Goal: Check status: Check status

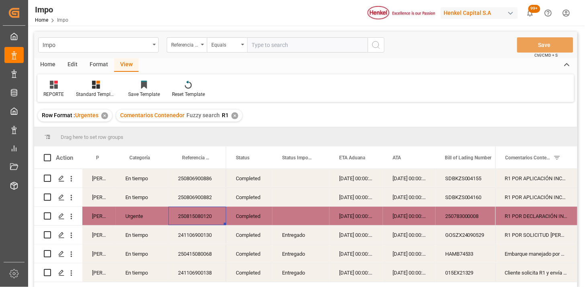
click at [267, 49] on input "text" at bounding box center [307, 44] width 121 height 15
paste input "250906900823"
type input "250906900823"
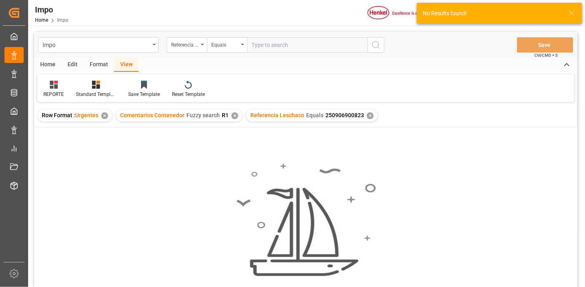
click at [235, 115] on div "✕" at bounding box center [235, 116] width 7 height 7
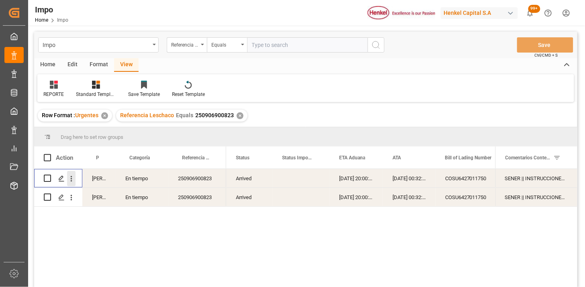
click at [72, 179] on icon "open menu" at bounding box center [72, 179] width 2 height 6
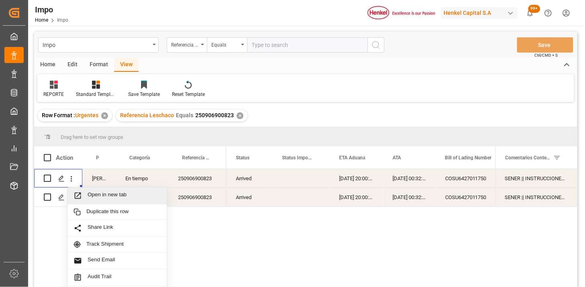
click at [102, 192] on span "Open in new tab" at bounding box center [124, 196] width 73 height 8
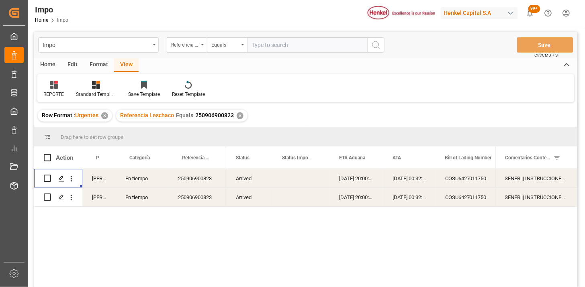
click at [358, 181] on div "[DATE] 20:00:00" at bounding box center [356, 178] width 53 height 18
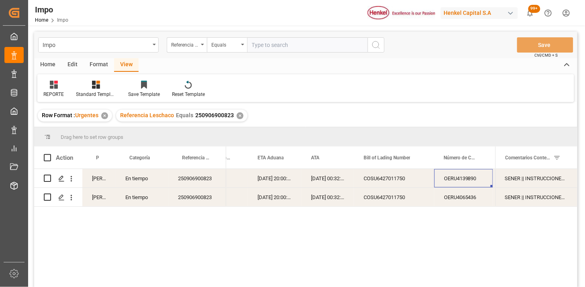
scroll to position [0, 153]
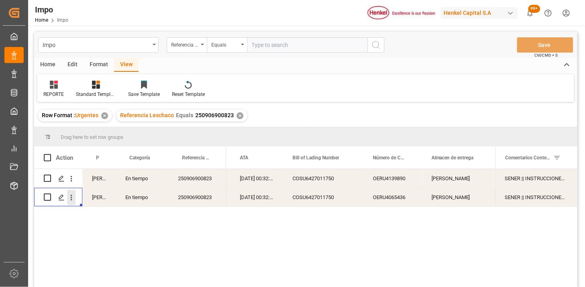
click at [75, 199] on icon "open menu" at bounding box center [71, 198] width 8 height 8
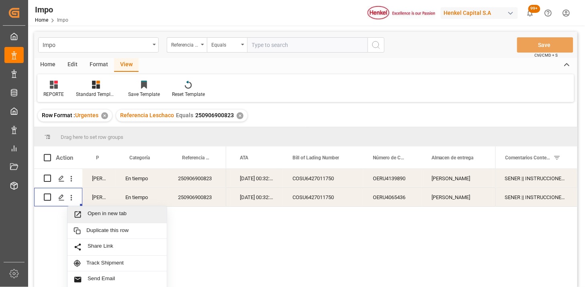
click at [94, 211] on span "Open in new tab" at bounding box center [124, 215] width 73 height 8
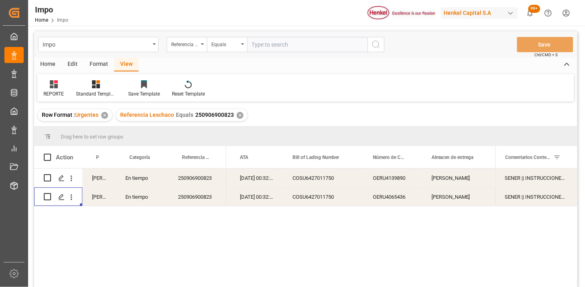
scroll to position [0, 0]
click at [276, 42] on input "text" at bounding box center [307, 44] width 121 height 15
paste input "251006900234"
type input "251006900234"
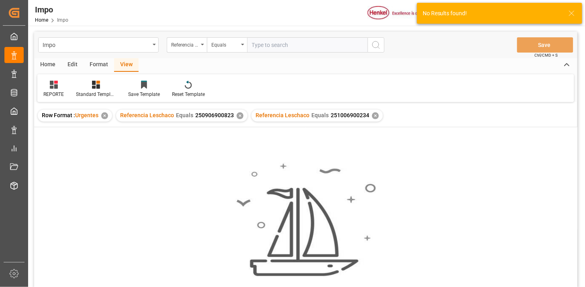
click at [240, 116] on div "✕" at bounding box center [240, 116] width 7 height 7
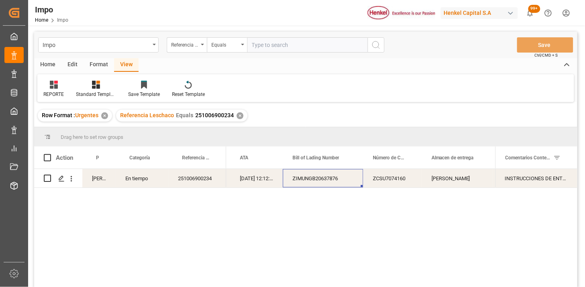
click at [323, 179] on div "ZIMUNGB20637876" at bounding box center [323, 178] width 80 height 18
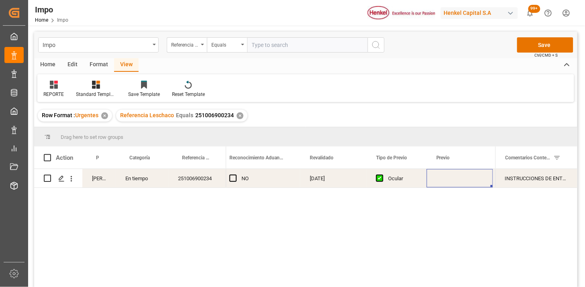
scroll to position [0, 886]
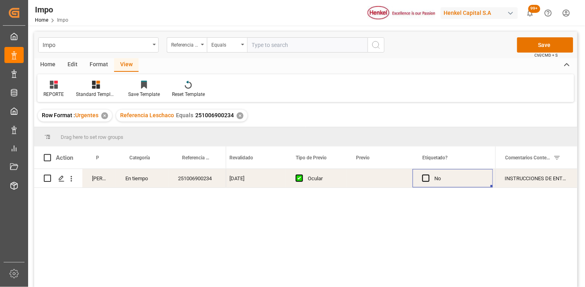
click at [373, 181] on div "Press SPACE to select this row." at bounding box center [380, 178] width 66 height 18
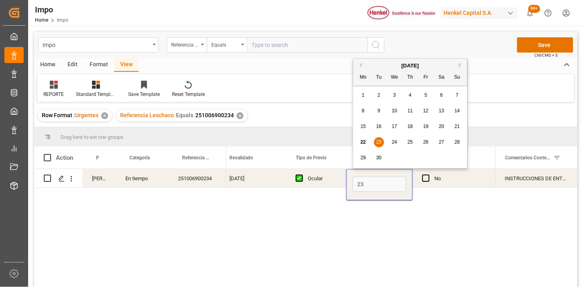
type input "[DATE]"
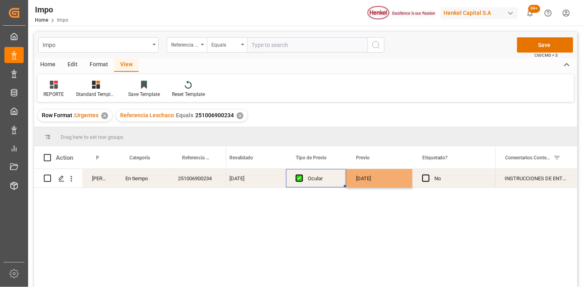
click at [328, 182] on div "Ocular" at bounding box center [322, 179] width 29 height 18
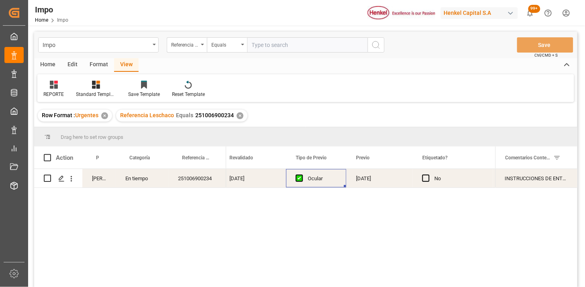
click at [271, 42] on input "text" at bounding box center [307, 44] width 121 height 15
paste input "251006900152"
type input "251006900152"
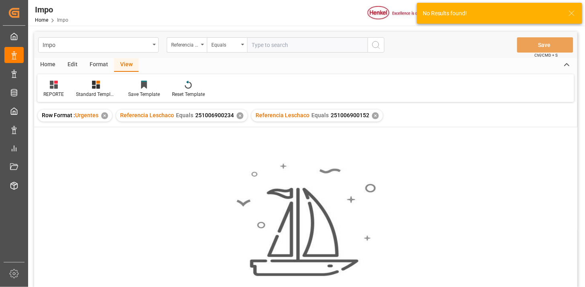
click at [238, 118] on div "✕" at bounding box center [240, 116] width 7 height 7
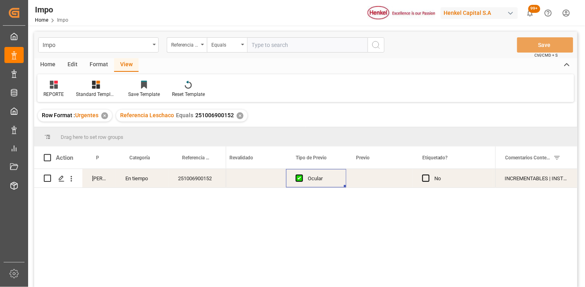
click at [376, 178] on div "Press SPACE to select this row." at bounding box center [380, 178] width 66 height 18
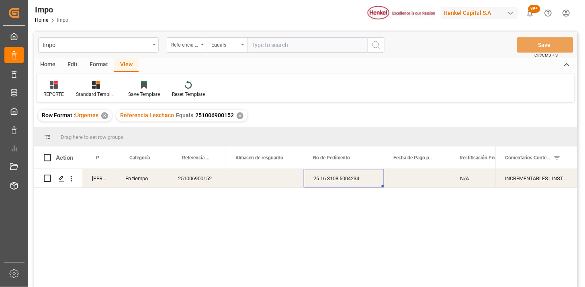
click at [279, 49] on input "text" at bounding box center [307, 44] width 121 height 15
paste input "251006900149"
type input "251006900149"
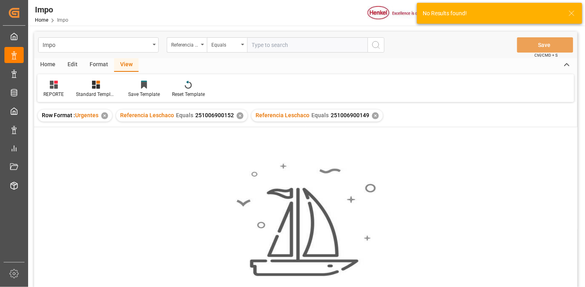
click at [238, 115] on div "✕" at bounding box center [240, 116] width 7 height 7
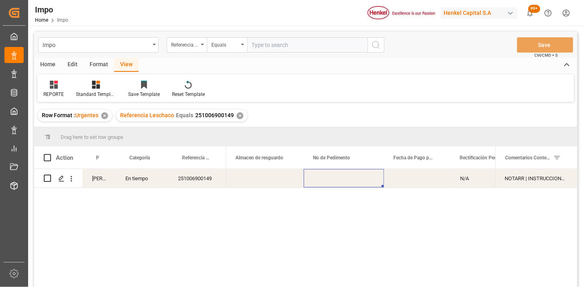
click at [354, 178] on div "Press SPACE to select this row." at bounding box center [344, 178] width 80 height 18
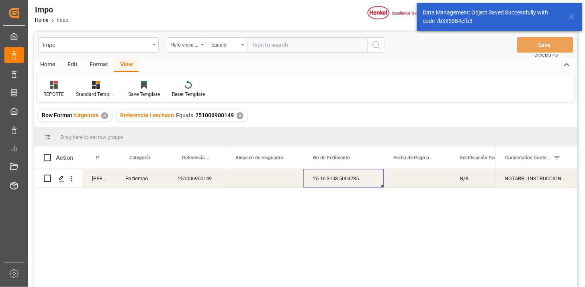
click at [310, 43] on input "text" at bounding box center [307, 44] width 121 height 15
paste input "251006900147"
type input "251006900147"
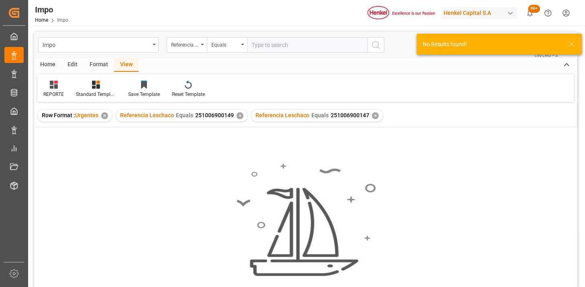
click at [239, 113] on div "✕" at bounding box center [240, 116] width 7 height 7
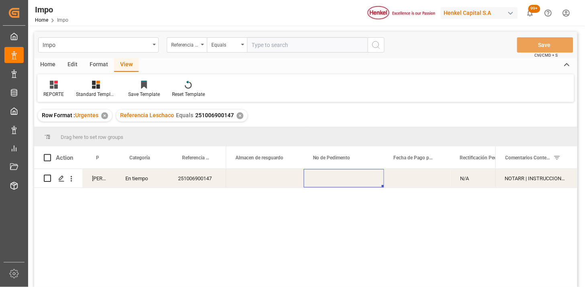
drag, startPoint x: 277, startPoint y: 47, endPoint x: 285, endPoint y: 47, distance: 8.1
click at [278, 47] on input "text" at bounding box center [307, 44] width 121 height 15
paste input "250906900820"
type input "250906900820"
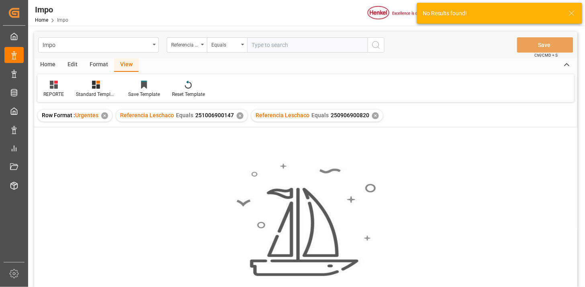
click at [239, 116] on div "✕" at bounding box center [240, 116] width 7 height 7
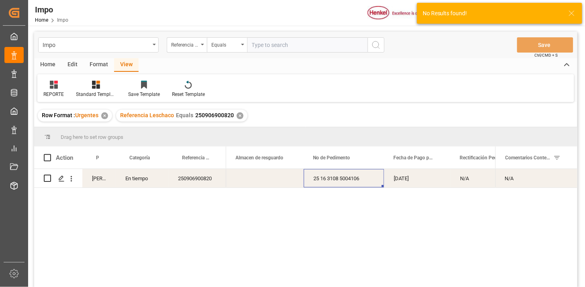
click at [230, 182] on div "Press SPACE to select this row." at bounding box center [265, 178] width 78 height 18
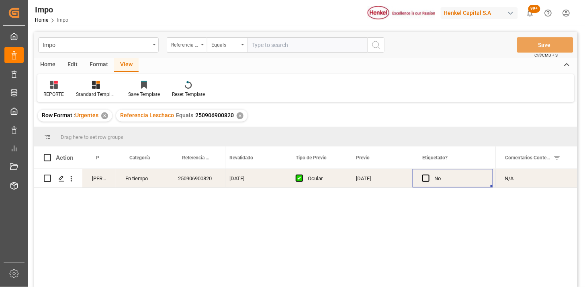
scroll to position [0, 952]
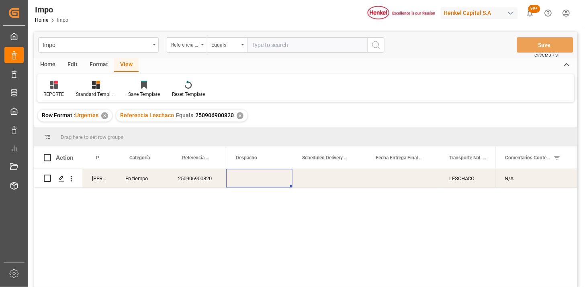
click at [249, 178] on div "Press SPACE to select this row." at bounding box center [259, 178] width 66 height 18
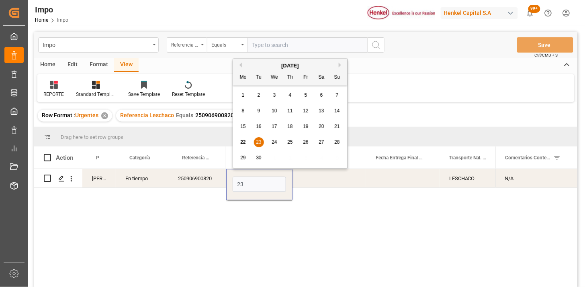
type input "[DATE]"
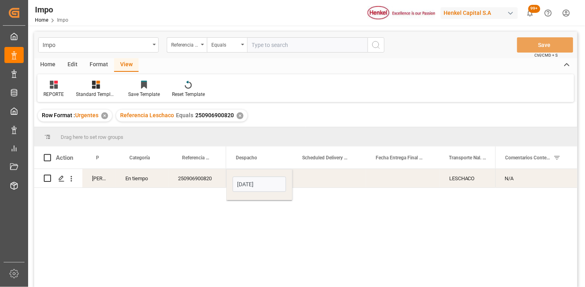
click at [330, 182] on div "Press SPACE to select this row." at bounding box center [330, 178] width 74 height 18
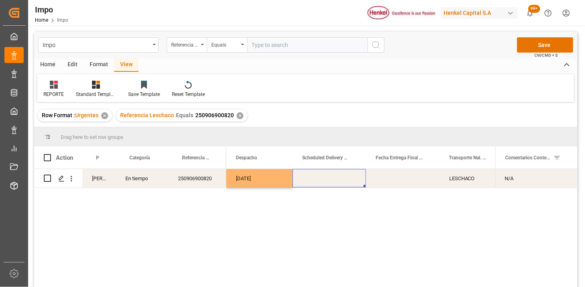
click at [327, 179] on div "Press SPACE to select this row." at bounding box center [330, 178] width 74 height 18
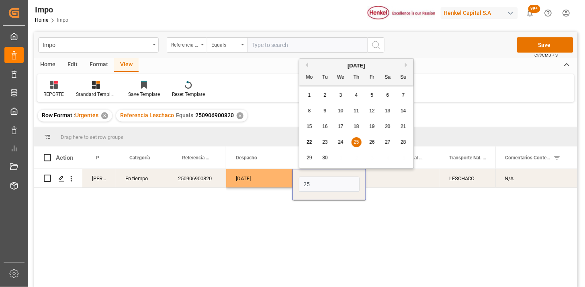
type input "[DATE]"
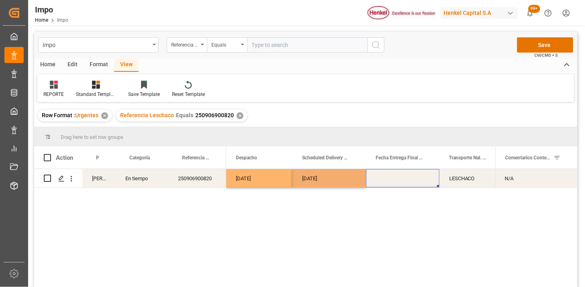
click at [411, 184] on div "Press SPACE to select this row." at bounding box center [403, 178] width 74 height 18
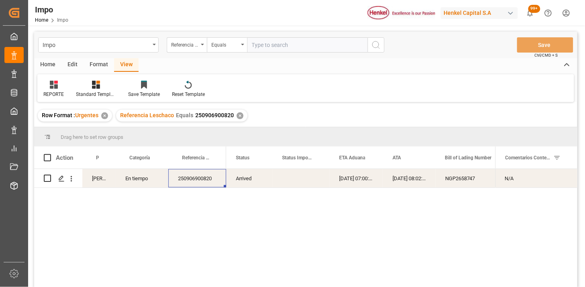
click at [316, 46] on input "text" at bounding box center [307, 44] width 121 height 15
paste input "250906900874"
type input "250906900874"
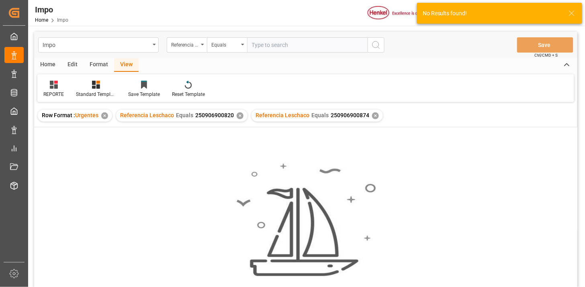
click at [240, 116] on div "✕" at bounding box center [240, 116] width 7 height 7
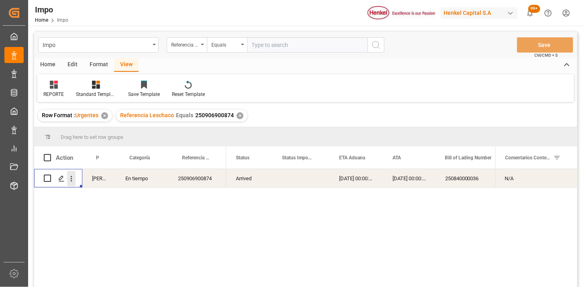
click at [74, 183] on button "open menu" at bounding box center [71, 178] width 8 height 15
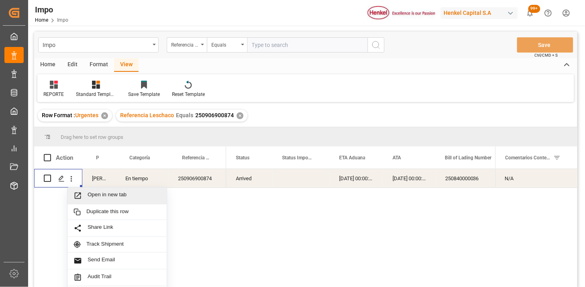
click at [89, 193] on span "Open in new tab" at bounding box center [124, 196] width 73 height 8
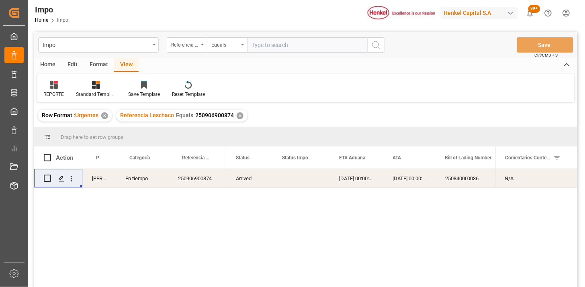
click at [291, 45] on input "text" at bounding box center [307, 44] width 121 height 15
paste input "250906900869"
type input "250906900869"
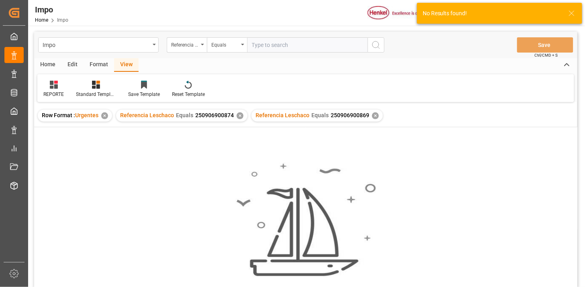
click at [238, 115] on div "✕" at bounding box center [240, 116] width 7 height 7
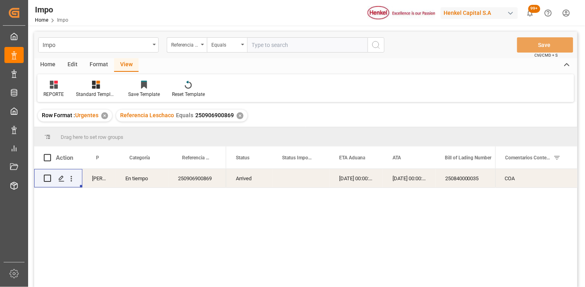
click at [280, 49] on input "text" at bounding box center [307, 44] width 121 height 15
paste input "250906900869"
type input "250906900869"
click at [239, 117] on div "✕" at bounding box center [240, 116] width 7 height 7
click at [72, 179] on icon "open menu" at bounding box center [72, 179] width 2 height 6
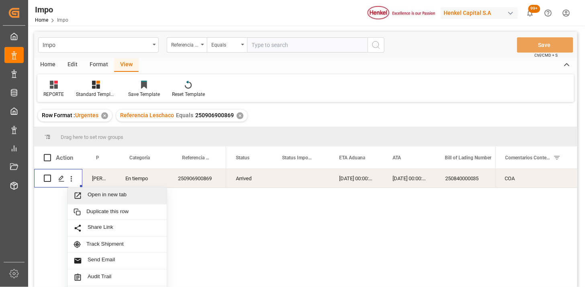
click at [95, 195] on span "Open in new tab" at bounding box center [124, 196] width 73 height 8
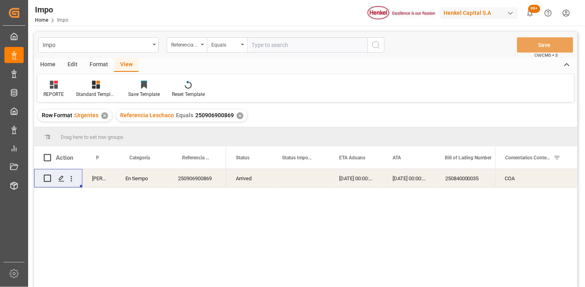
click at [281, 43] on input "text" at bounding box center [307, 44] width 121 height 15
paste input "251015080051"
type input "251015080051"
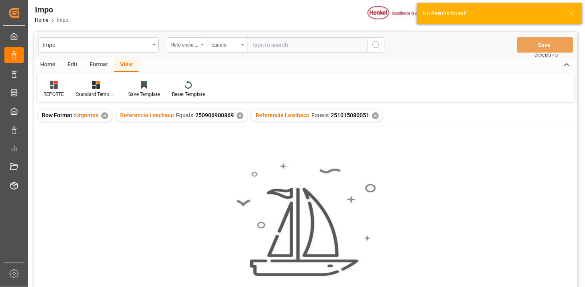
click at [238, 115] on div "✕" at bounding box center [240, 116] width 7 height 7
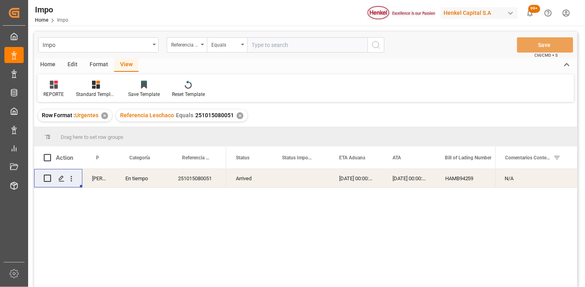
click at [181, 183] on div "251015080051" at bounding box center [197, 178] width 58 height 18
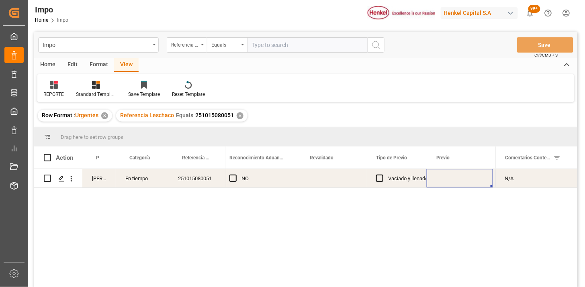
scroll to position [0, 806]
click at [324, 180] on div "Press SPACE to select this row." at bounding box center [333, 178] width 66 height 18
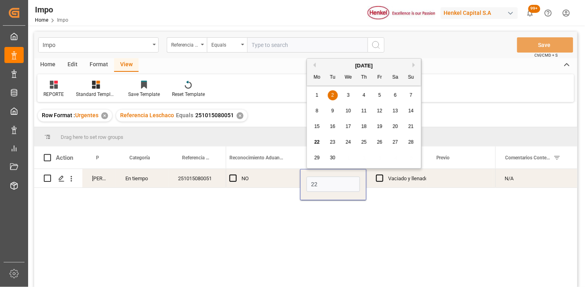
type input "[DATE]"
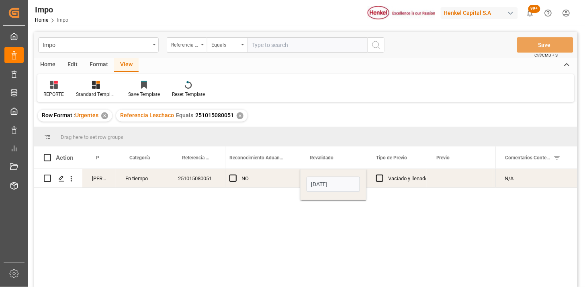
click at [444, 176] on div "Press SPACE to select this row." at bounding box center [460, 178] width 66 height 18
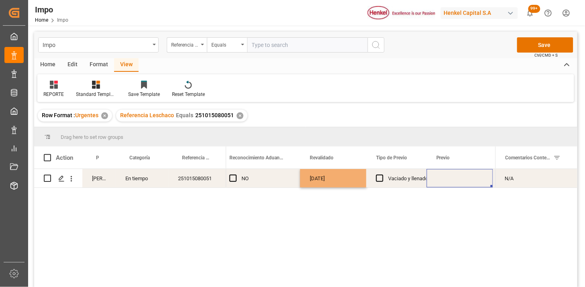
click at [444, 176] on div "Press SPACE to select this row." at bounding box center [460, 178] width 66 height 18
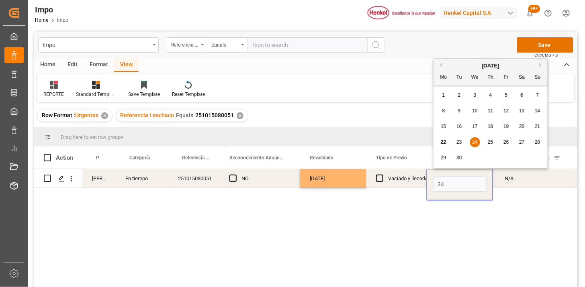
type input "[DATE]"
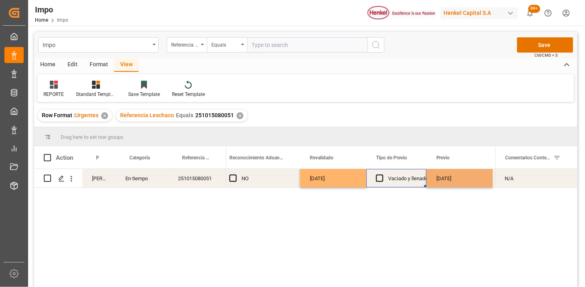
click at [411, 184] on div "Vaciado y llenado" at bounding box center [408, 179] width 40 height 18
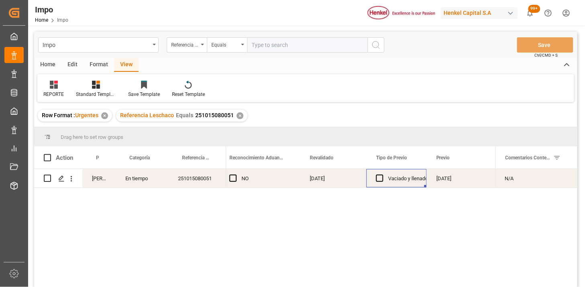
click at [310, 51] on input "text" at bounding box center [307, 44] width 121 height 15
paste input "250906900867"
type input "250906900867"
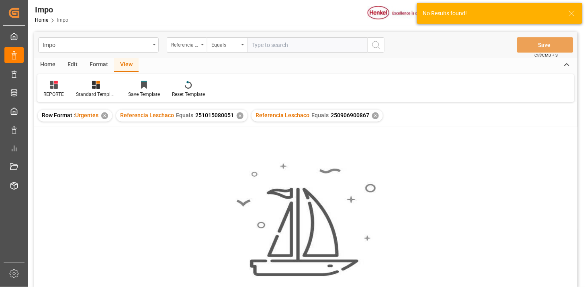
click at [237, 118] on div "✕" at bounding box center [240, 116] width 7 height 7
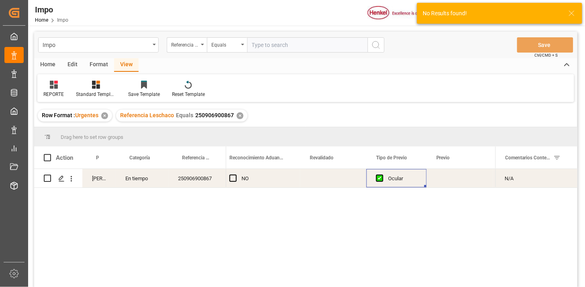
click at [328, 179] on div "Press SPACE to select this row." at bounding box center [333, 178] width 66 height 18
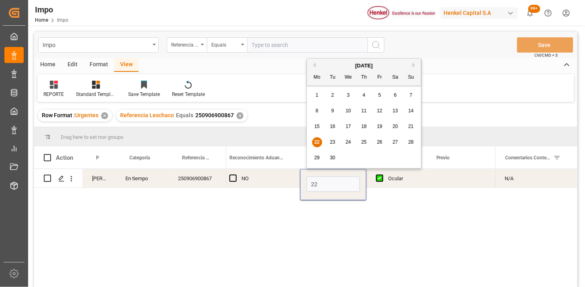
type input "[DATE]"
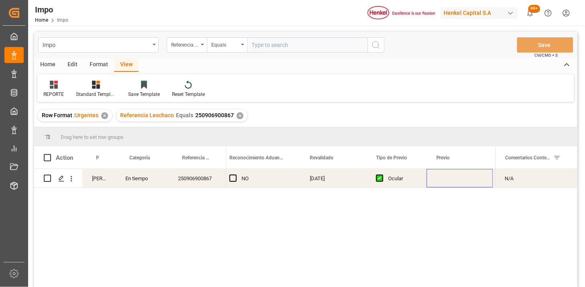
click at [449, 179] on div "Press SPACE to select this row." at bounding box center [460, 178] width 66 height 18
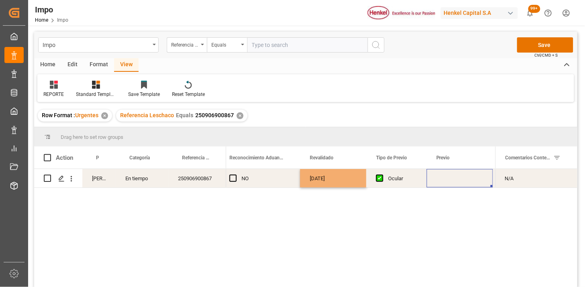
click at [449, 179] on div "Press SPACE to select this row." at bounding box center [460, 178] width 66 height 18
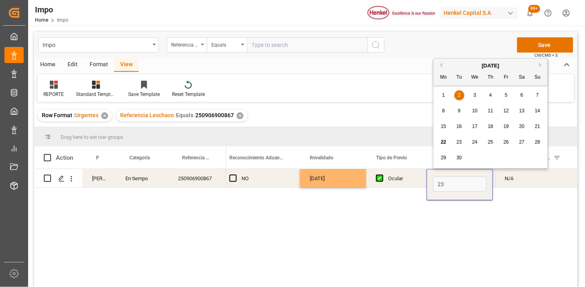
type input "[DATE]"
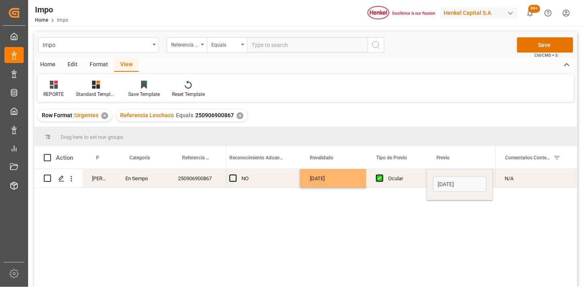
click at [347, 180] on div "[DATE]" at bounding box center [333, 178] width 66 height 18
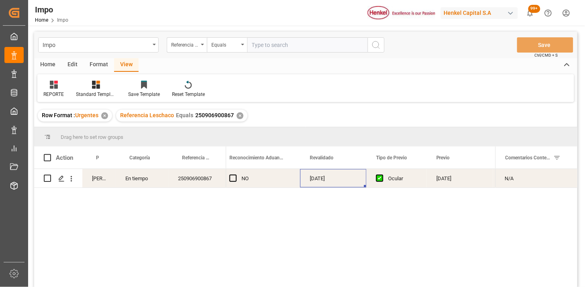
click at [239, 118] on div "✕" at bounding box center [240, 116] width 7 height 7
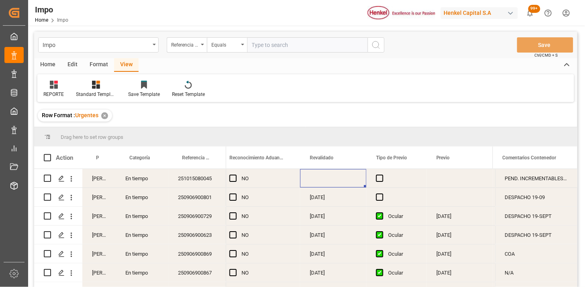
scroll to position [45, 0]
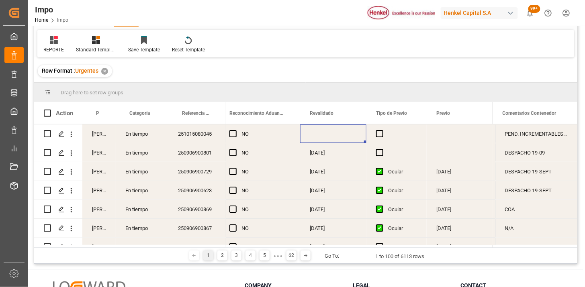
click at [201, 139] on div "251015080045" at bounding box center [197, 134] width 58 height 18
click at [100, 211] on div "[PERSON_NAME]" at bounding box center [98, 209] width 33 height 18
click at [102, 111] on span at bounding box center [102, 113] width 7 height 7
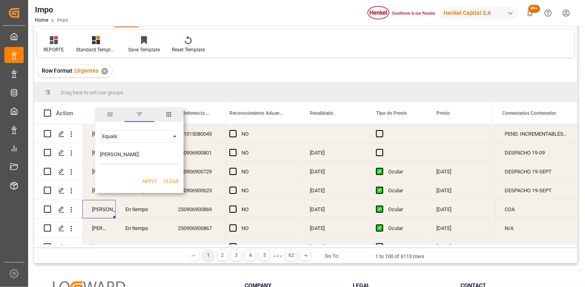
type input "[PERSON_NAME]"
click at [148, 182] on button "Apply" at bounding box center [149, 182] width 15 height 8
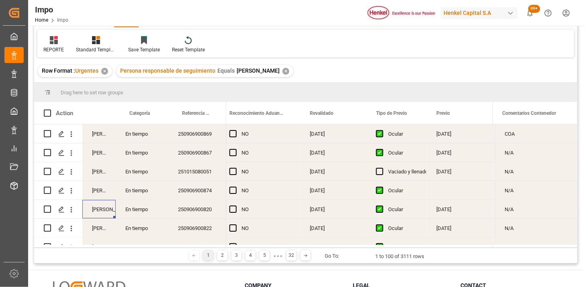
click at [207, 133] on div "250906900869" at bounding box center [197, 134] width 58 height 18
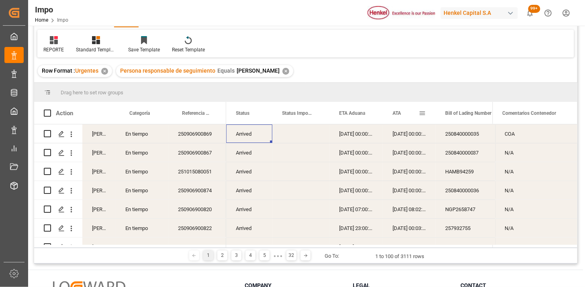
click at [395, 113] on span "ATA" at bounding box center [397, 114] width 8 height 6
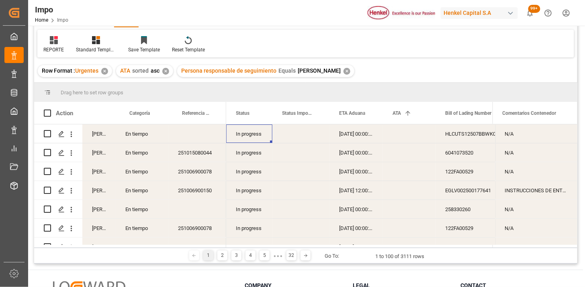
click at [350, 138] on div "[DATE] 00:00:00" at bounding box center [356, 134] width 53 height 18
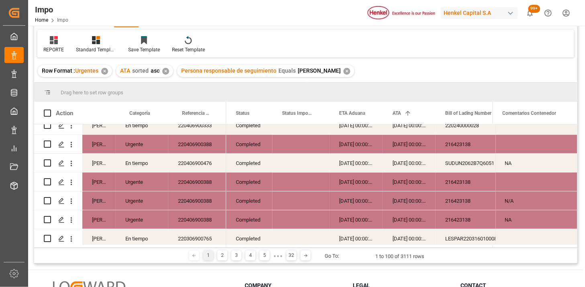
scroll to position [983, 0]
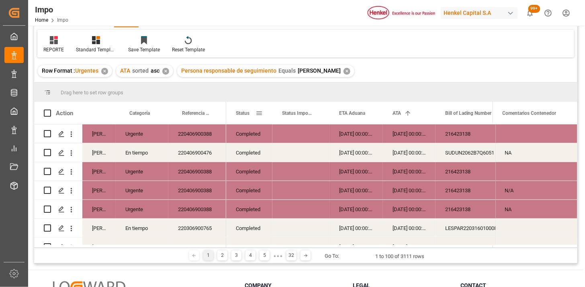
click at [260, 114] on span at bounding box center [259, 113] width 7 height 7
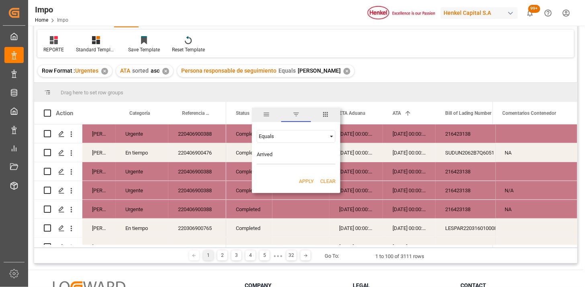
type input "Arrived"
click at [304, 183] on button "Apply" at bounding box center [306, 182] width 15 height 8
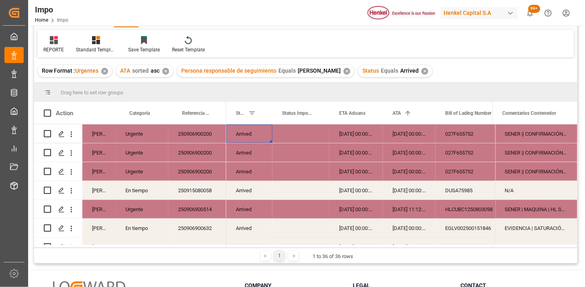
click at [203, 139] on div "250906900200" at bounding box center [197, 134] width 58 height 18
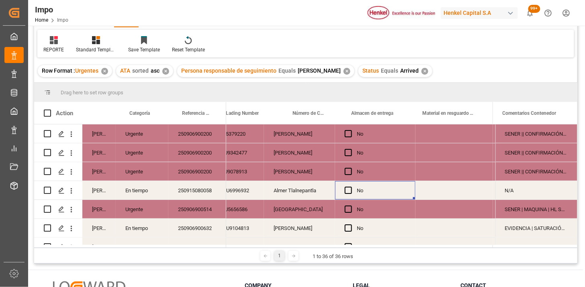
scroll to position [0, 311]
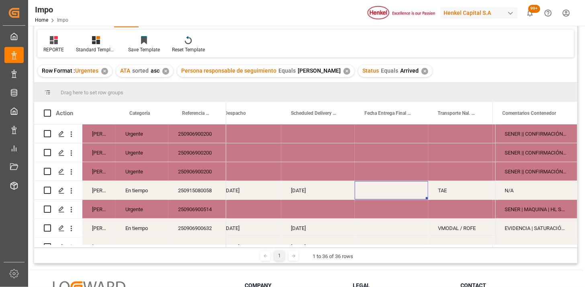
click at [397, 190] on div "Press SPACE to select this row." at bounding box center [392, 190] width 74 height 18
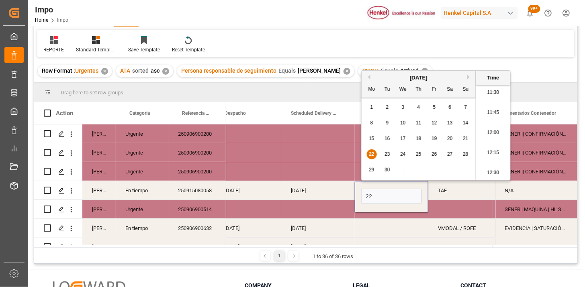
type input "[DATE] 00:00"
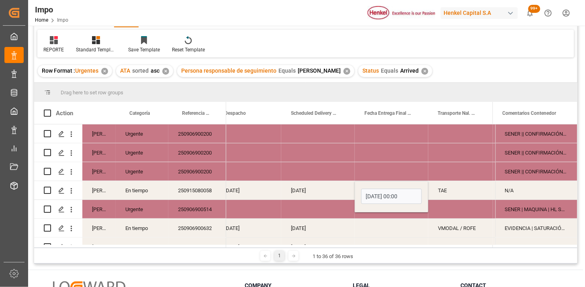
click at [431, 195] on div "TAE" at bounding box center [461, 190] width 65 height 18
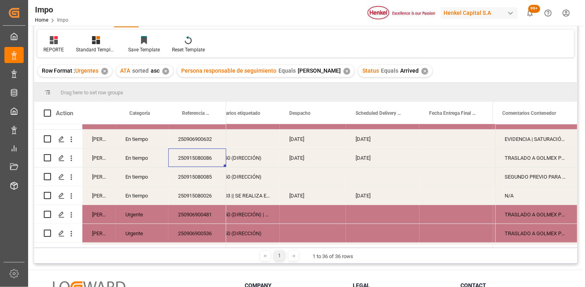
click at [389, 162] on div "[DATE]" at bounding box center [383, 158] width 74 height 18
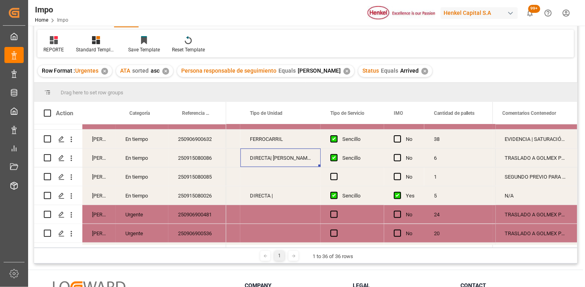
click at [272, 161] on div "DIRECTA| [PERSON_NAME]" at bounding box center [280, 158] width 80 height 18
drag, startPoint x: 274, startPoint y: 164, endPoint x: 285, endPoint y: 164, distance: 11.7
click at [275, 163] on input "DIRECTA| [PERSON_NAME]" at bounding box center [281, 162] width 68 height 15
type input "DIRECTA | RABÓN"
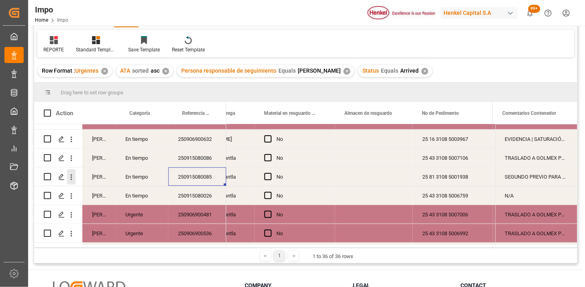
click at [73, 179] on icon "open menu" at bounding box center [71, 177] width 8 height 8
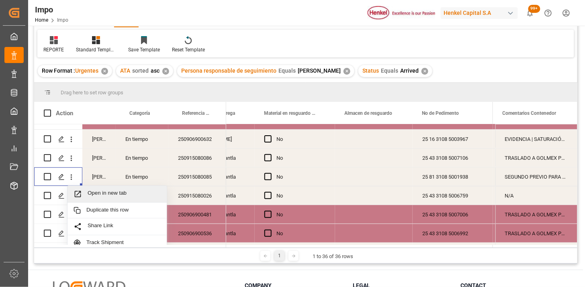
drag, startPoint x: 91, startPoint y: 191, endPoint x: 97, endPoint y: 191, distance: 6.0
click at [92, 191] on span "Open in new tab" at bounding box center [124, 194] width 73 height 8
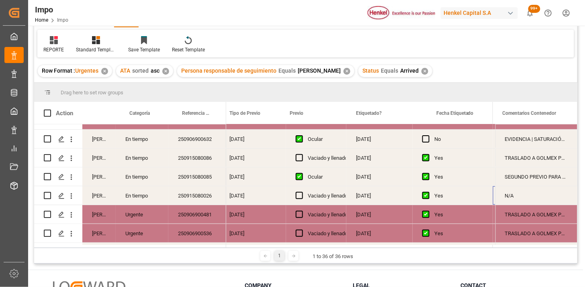
scroll to position [0, 952]
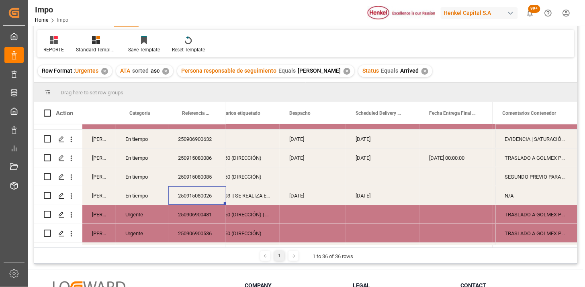
click at [365, 199] on div "[DATE]" at bounding box center [383, 196] width 74 height 18
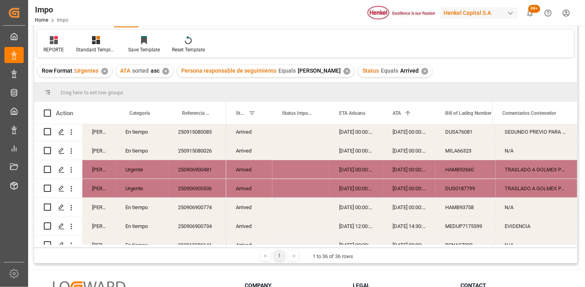
scroll to position [113, 0]
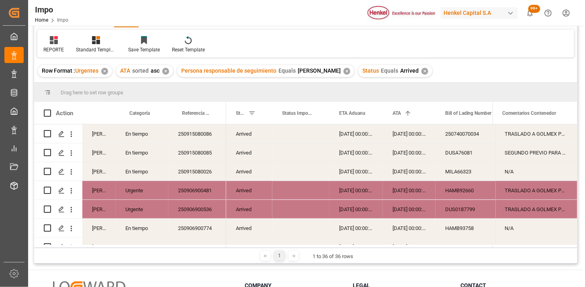
click at [196, 150] on div "250915080085" at bounding box center [197, 153] width 58 height 18
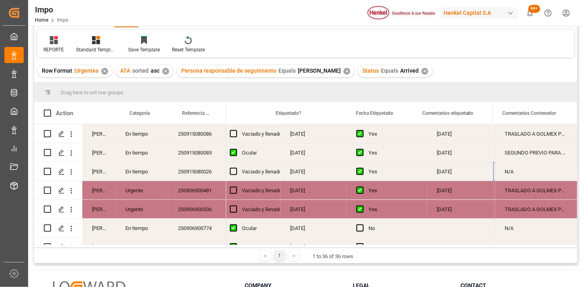
scroll to position [0, 1032]
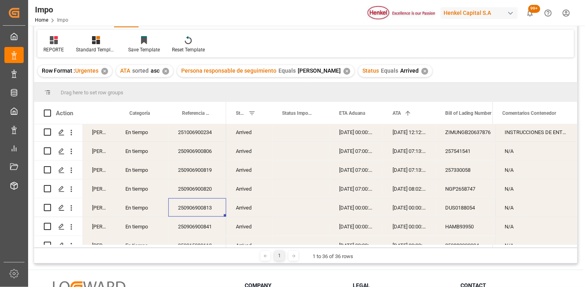
click at [461, 205] on div "DUS0188054" at bounding box center [476, 208] width 80 height 18
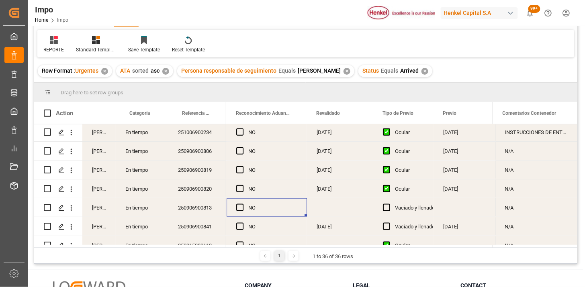
click at [329, 206] on div "Press SPACE to select this row." at bounding box center [340, 208] width 66 height 18
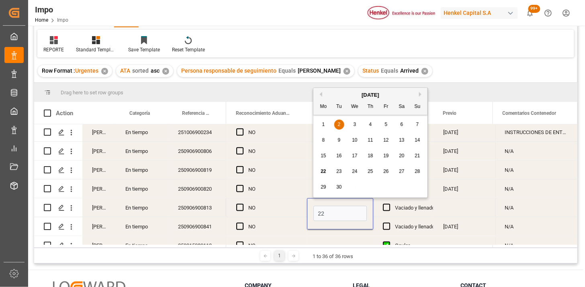
type input "[DATE]"
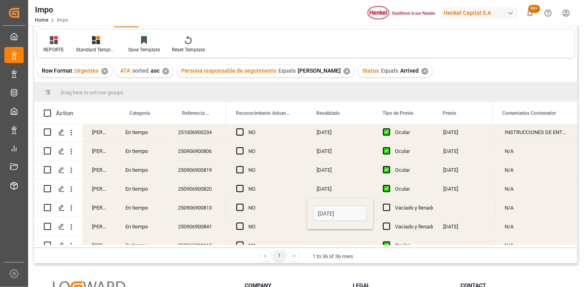
click at [413, 213] on div "Vaciado y llenado" at bounding box center [415, 208] width 40 height 18
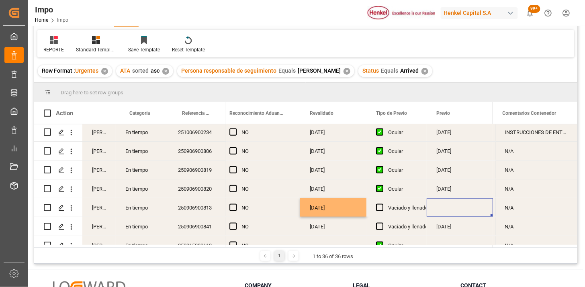
click at [448, 209] on div "Press SPACE to select this row." at bounding box center [460, 208] width 66 height 18
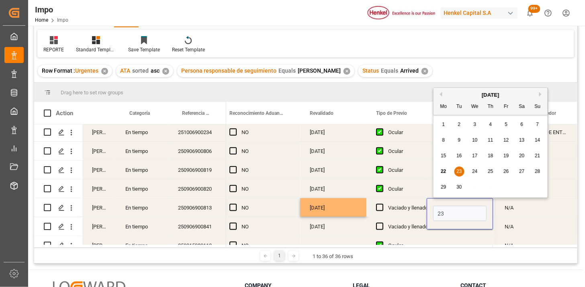
type input "[DATE]"
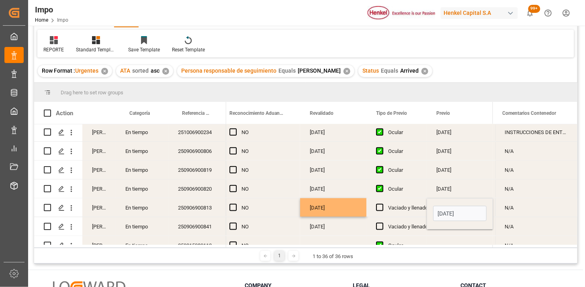
click at [326, 206] on div "[DATE]" at bounding box center [333, 208] width 66 height 18
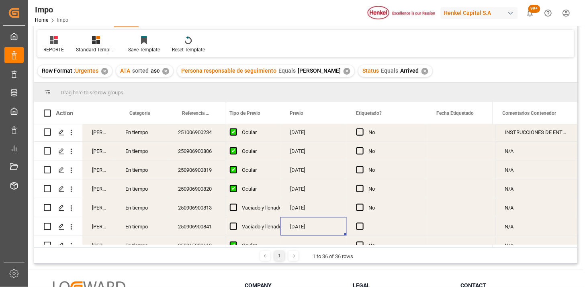
click at [308, 226] on div "[DATE]" at bounding box center [314, 227] width 66 height 18
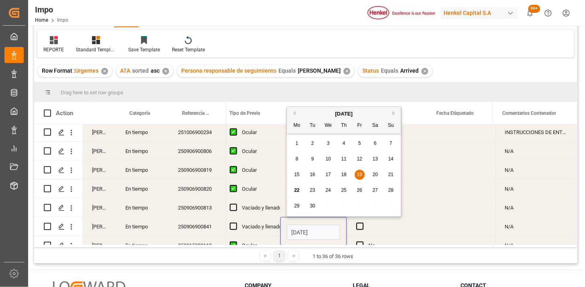
click at [314, 230] on input "[DATE]" at bounding box center [313, 232] width 53 height 15
type input "[DATE]"
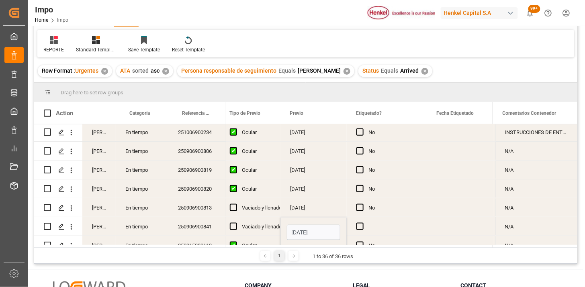
drag, startPoint x: 270, startPoint y: 230, endPoint x: 276, endPoint y: 200, distance: 30.0
click at [269, 230] on div "Vaciado y llenado" at bounding box center [262, 227] width 40 height 18
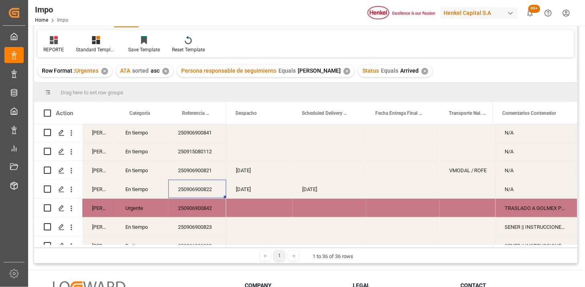
click at [380, 193] on div "Press SPACE to select this row." at bounding box center [403, 189] width 74 height 18
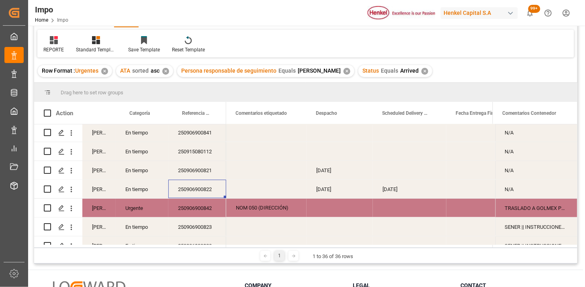
click at [341, 191] on div "[DATE]" at bounding box center [340, 189] width 66 height 18
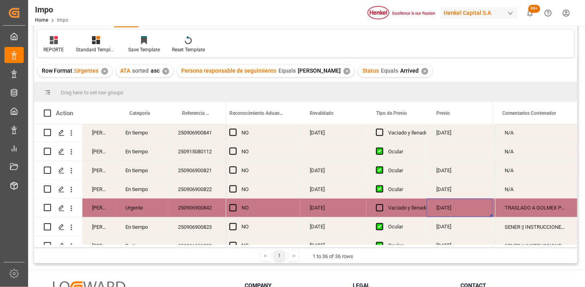
scroll to position [0, 886]
